Goal: Task Accomplishment & Management: Complete application form

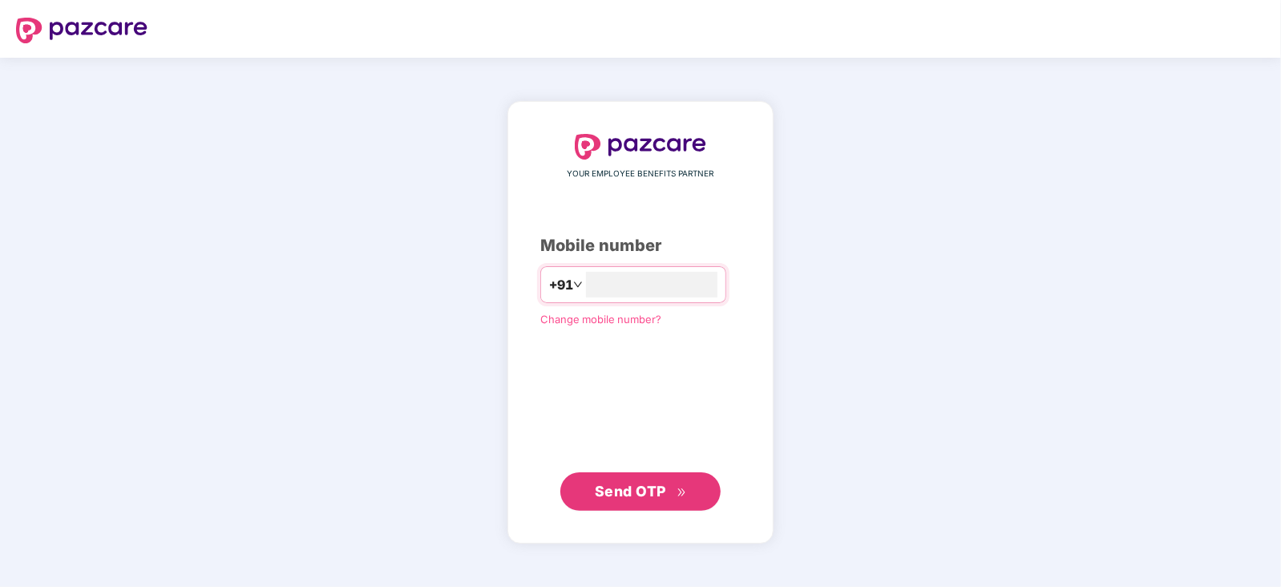
type input "**********"
click at [669, 491] on span "Send OTP" at bounding box center [641, 490] width 92 height 22
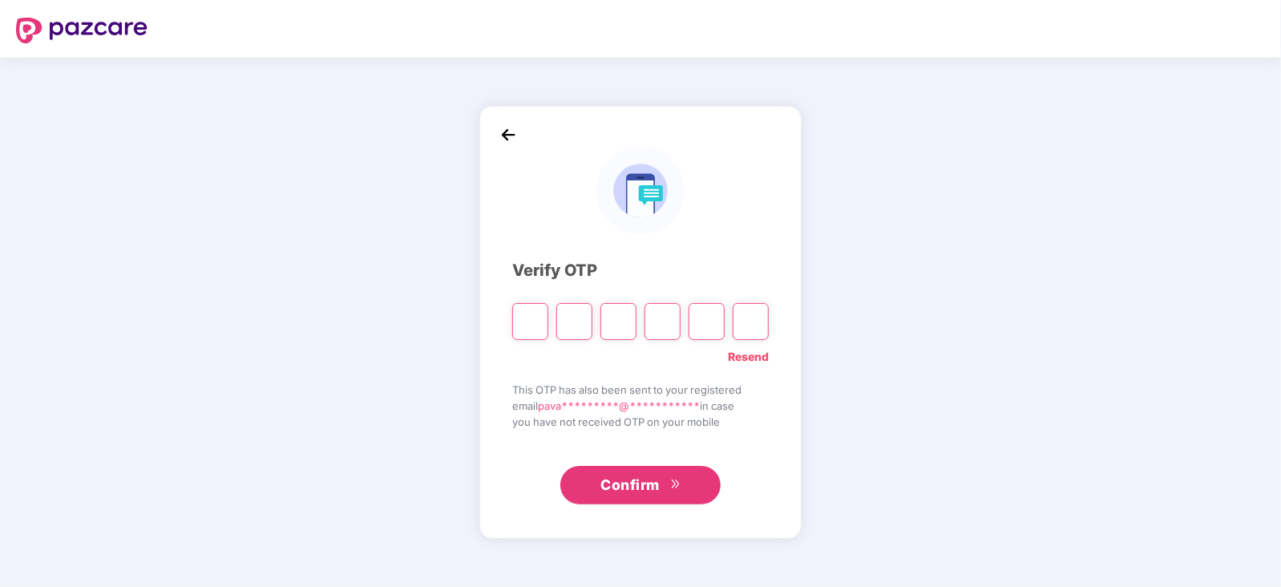
type input "*"
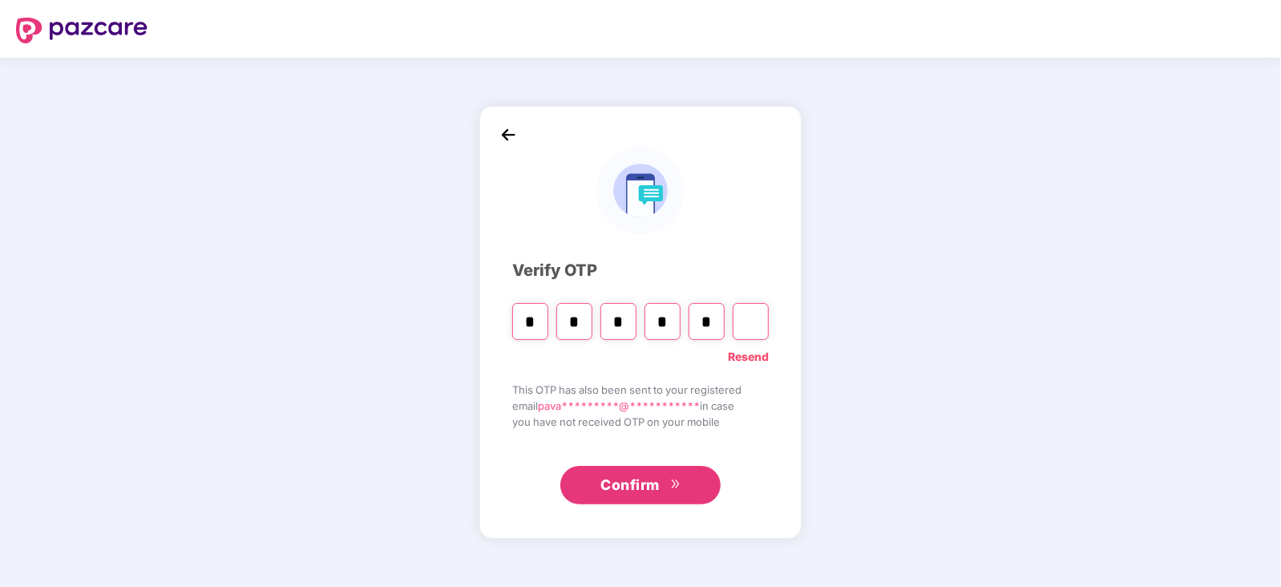
type input "*"
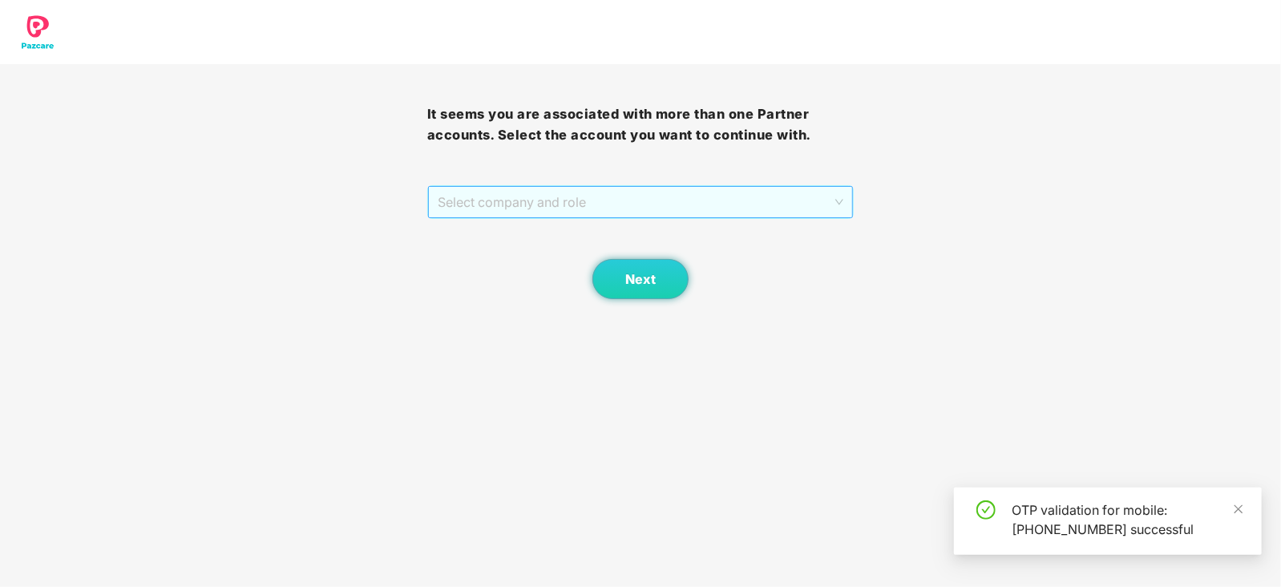
click at [754, 199] on span "Select company and role" at bounding box center [641, 202] width 406 height 30
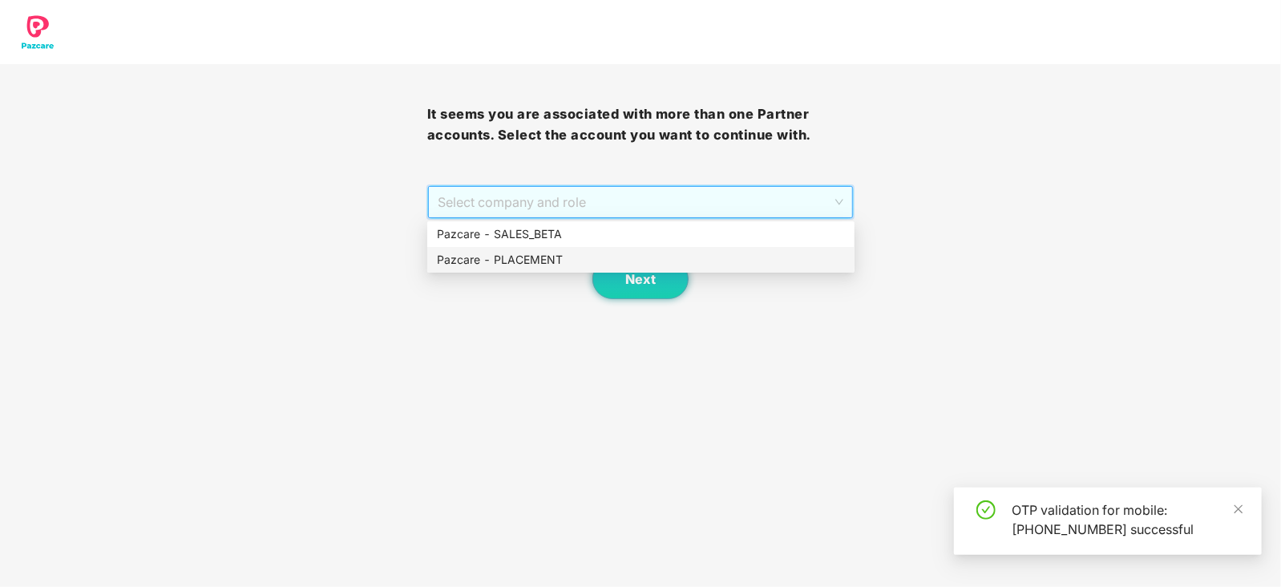
click at [584, 265] on div "Pazcare - PLACEMENT" at bounding box center [641, 260] width 408 height 18
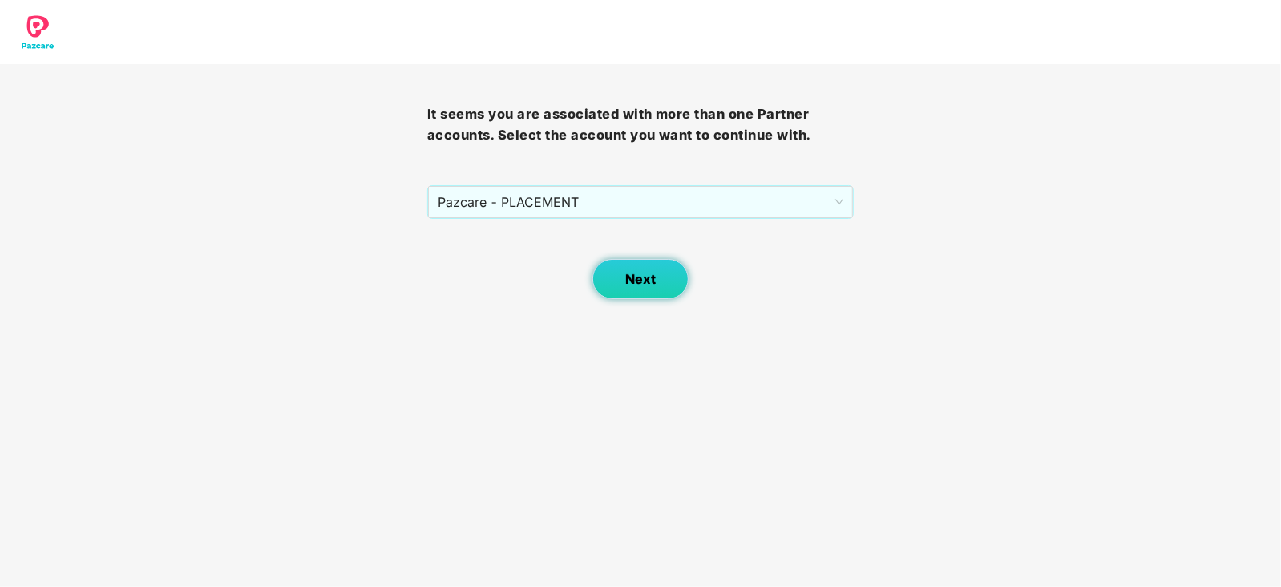
click at [655, 281] on span "Next" at bounding box center [640, 279] width 30 height 15
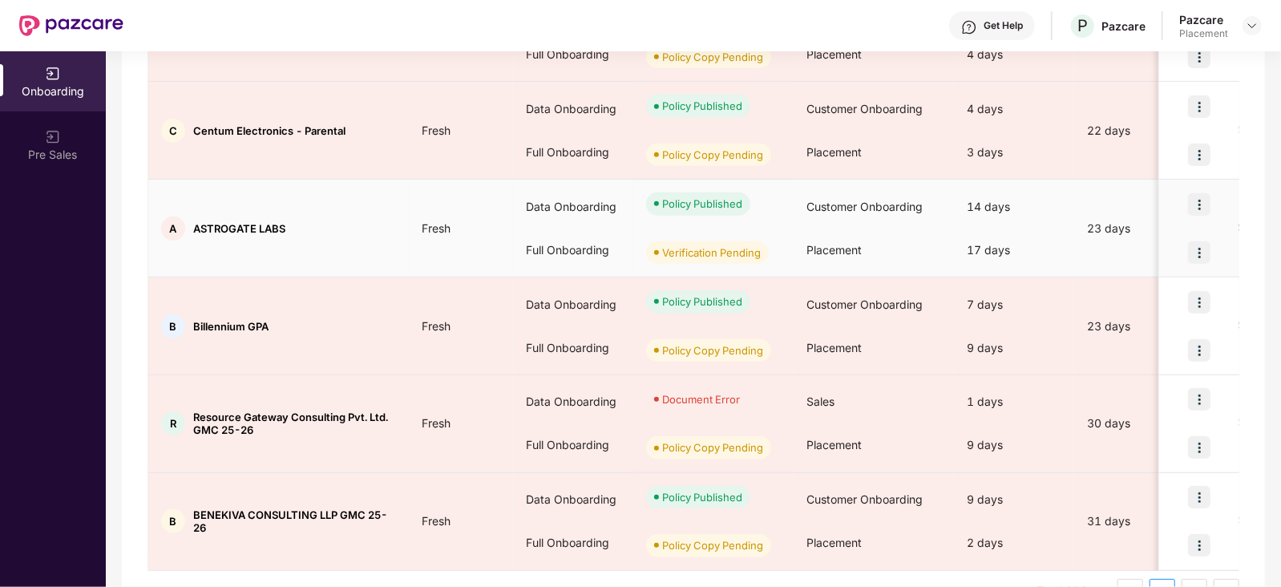
scroll to position [715, 0]
click at [1197, 253] on img at bounding box center [1199, 251] width 22 height 22
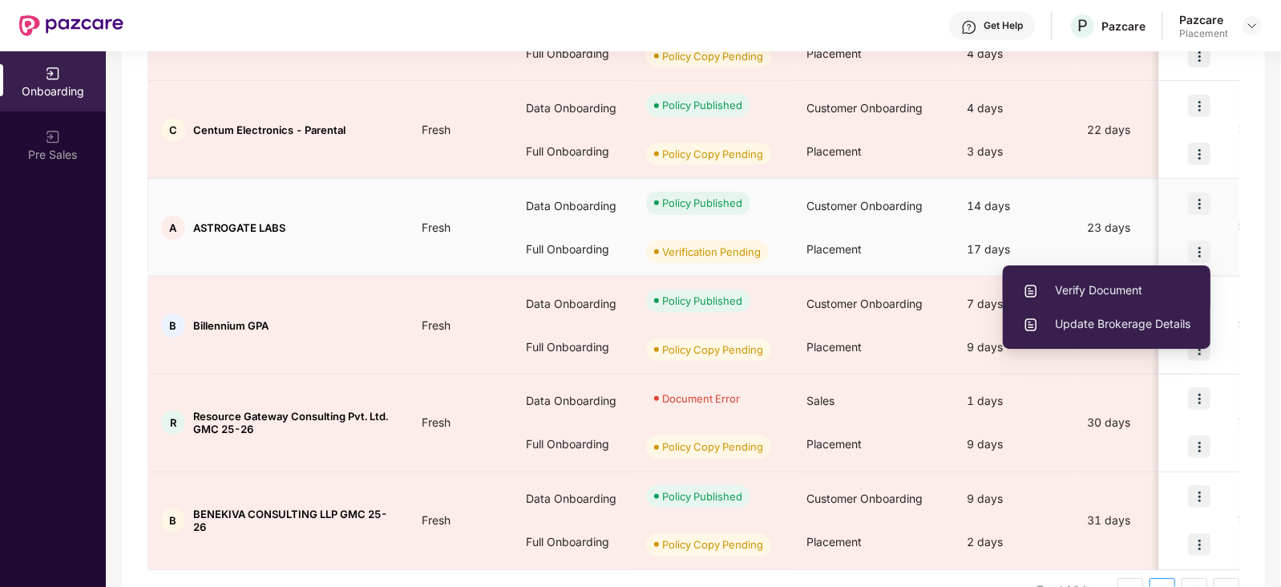
click at [1085, 285] on span "Verify Document" at bounding box center [1107, 290] width 168 height 18
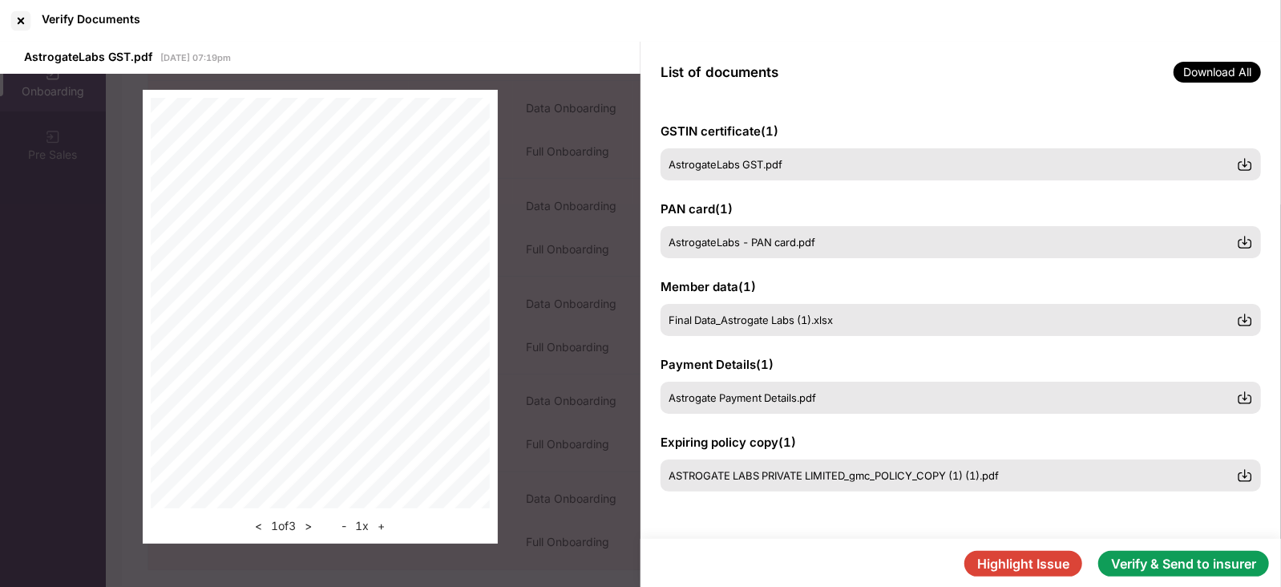
click at [1129, 565] on button "Verify & Send to insurer" at bounding box center [1183, 564] width 171 height 26
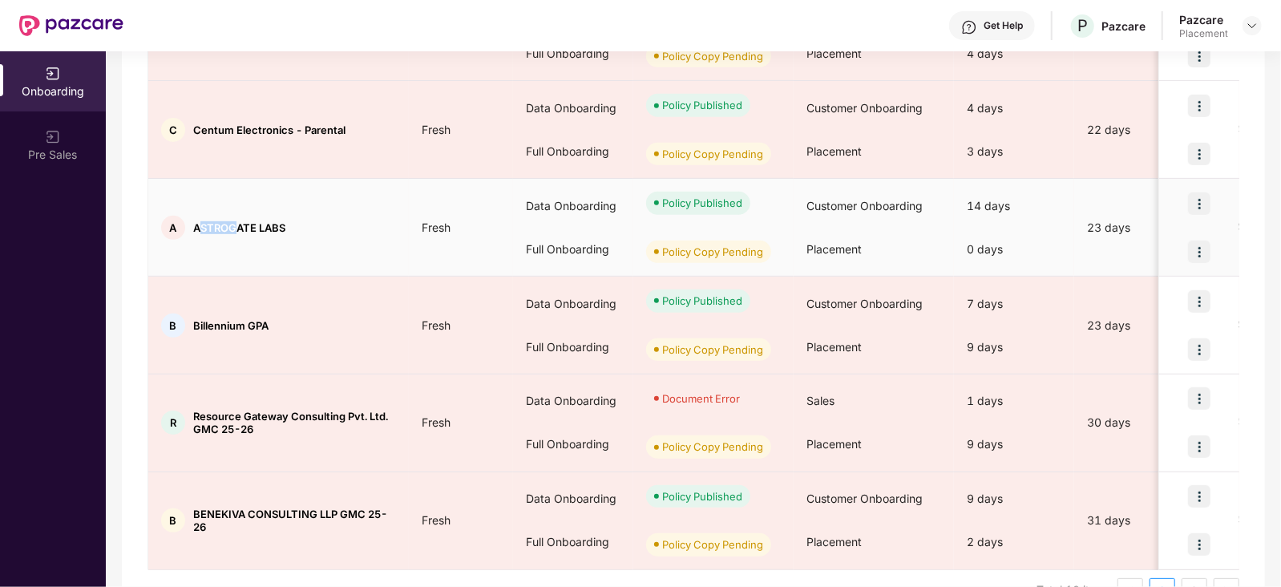
drag, startPoint x: 197, startPoint y: 227, endPoint x: 236, endPoint y: 220, distance: 39.1
click at [236, 221] on span "ASTROGATE LABS" at bounding box center [239, 227] width 92 height 13
drag, startPoint x: 192, startPoint y: 226, endPoint x: 254, endPoint y: 218, distance: 62.2
click at [254, 221] on span "ASTROGATE LABS" at bounding box center [239, 227] width 92 height 13
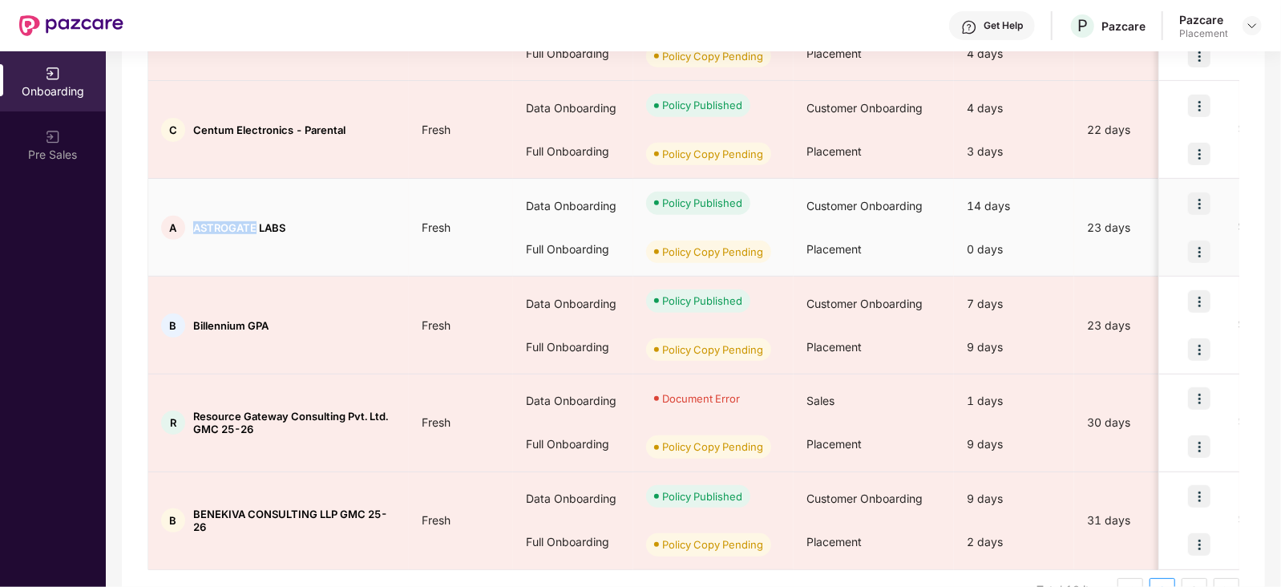
copy span "ASTROGATE"
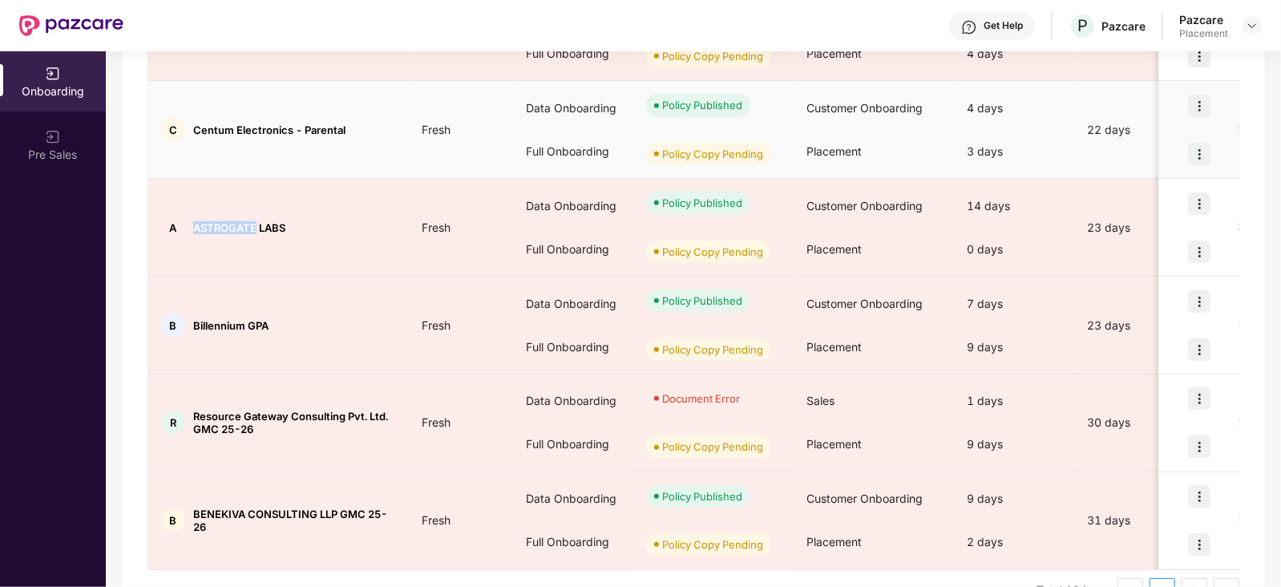
copy span "ASTROGATE"
